Goal: Check status

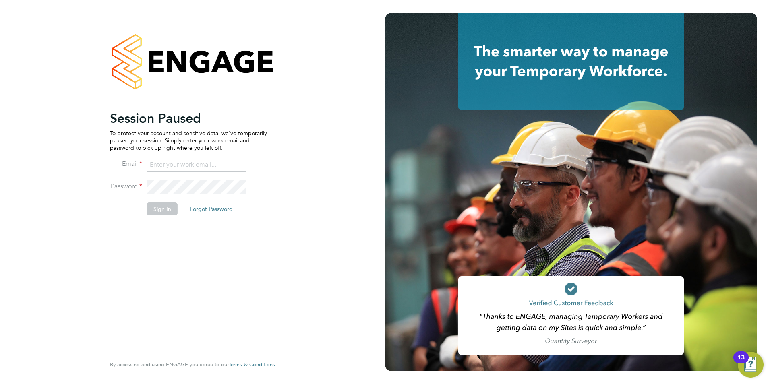
type input "[PERSON_NAME][EMAIL_ADDRESS][DOMAIN_NAME]"
click at [160, 212] on button "Sign In" at bounding box center [162, 209] width 31 height 13
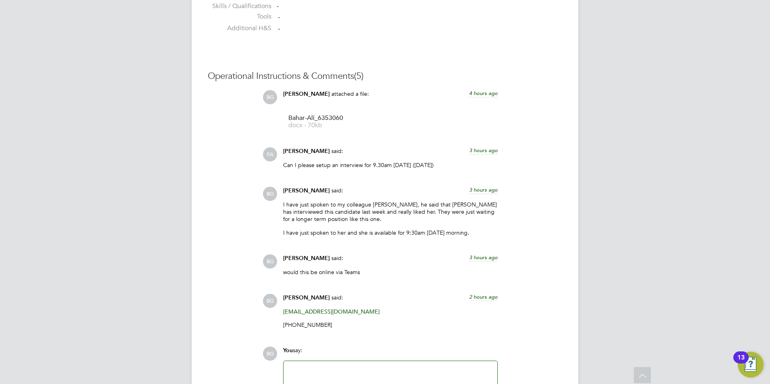
scroll to position [790, 0]
